Goal: Task Accomplishment & Management: Manage account settings

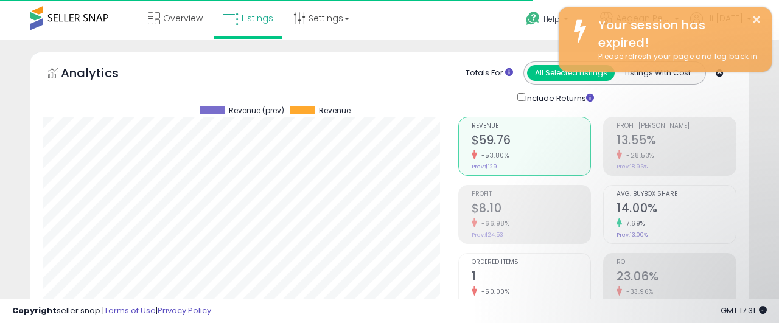
select select "********"
select select "**********"
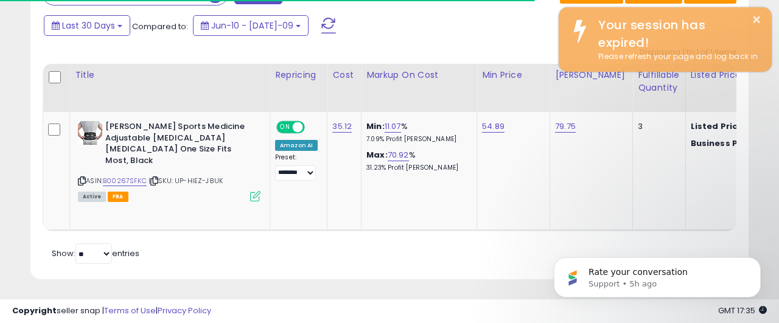
scroll to position [0, 587]
